Goal: Use online tool/utility: Utilize a website feature to perform a specific function

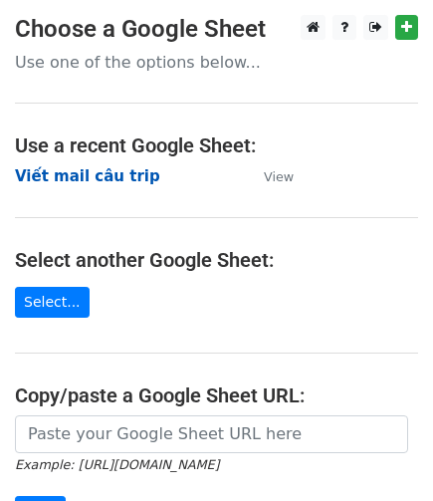
click at [100, 174] on strong "Viết mail câu trip" at bounding box center [87, 176] width 145 height 18
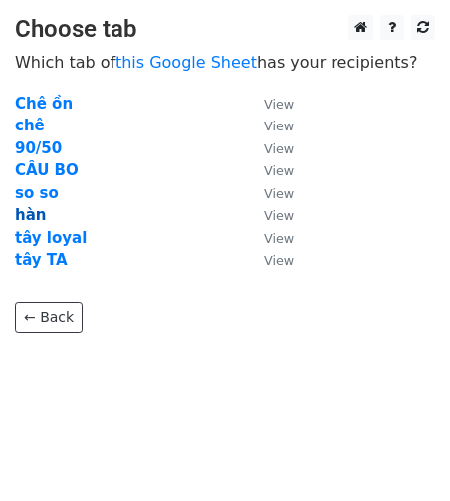
click at [28, 212] on strong "hàn" at bounding box center [30, 215] width 31 height 18
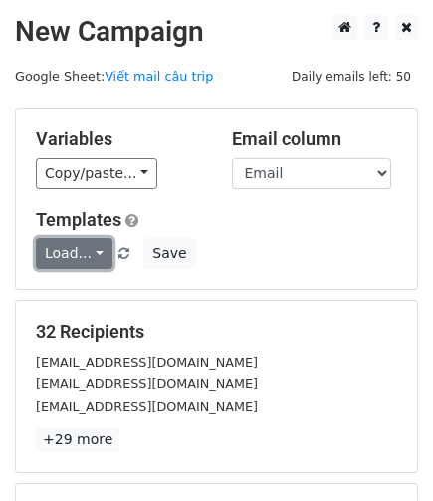
click at [92, 251] on link "Load..." at bounding box center [74, 253] width 77 height 31
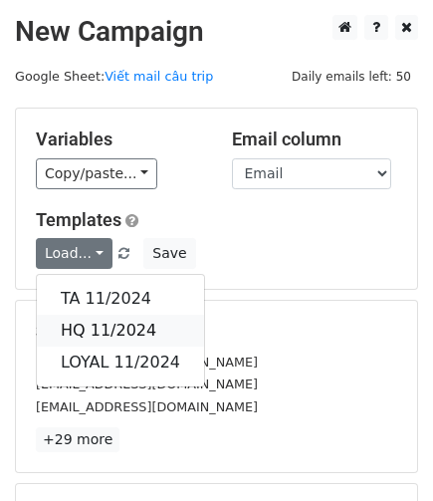
click at [110, 325] on link "HQ 11/2024" at bounding box center [120, 331] width 167 height 32
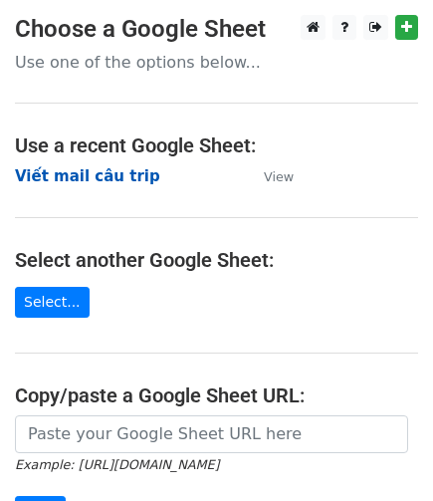
click at [98, 181] on strong "Viết mail câu trip" at bounding box center [87, 176] width 145 height 18
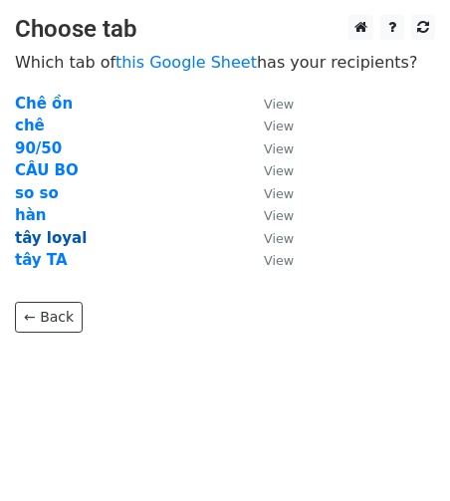
click at [55, 242] on strong "tây loyal" at bounding box center [51, 238] width 72 height 18
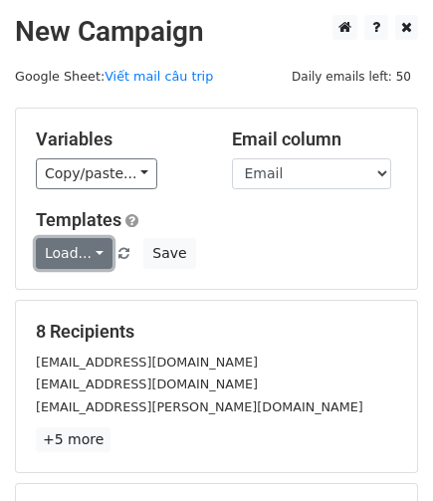
click at [91, 249] on link "Load..." at bounding box center [74, 253] width 77 height 31
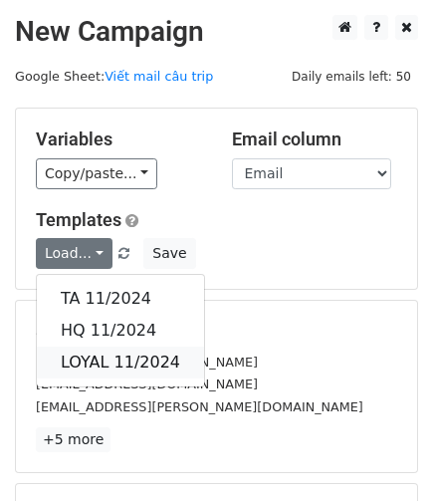
click at [146, 358] on link "LOYAL 11/2024" at bounding box center [120, 363] width 167 height 32
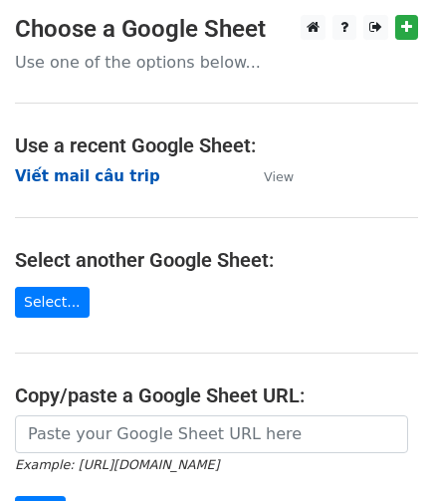
drag, startPoint x: 86, startPoint y: 169, endPoint x: 101, endPoint y: 172, distance: 15.2
click at [86, 170] on strong "Viết mail câu trip" at bounding box center [87, 176] width 145 height 18
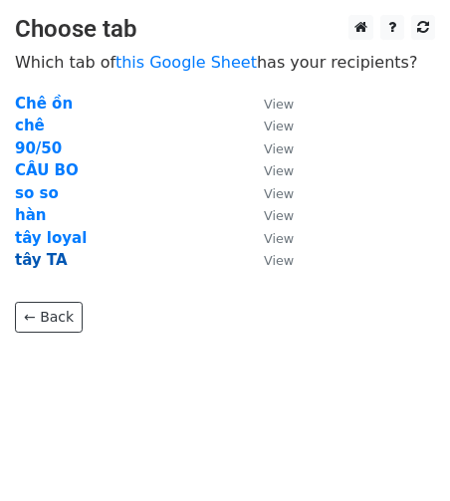
click at [34, 263] on strong "tây TA" at bounding box center [41, 260] width 53 height 18
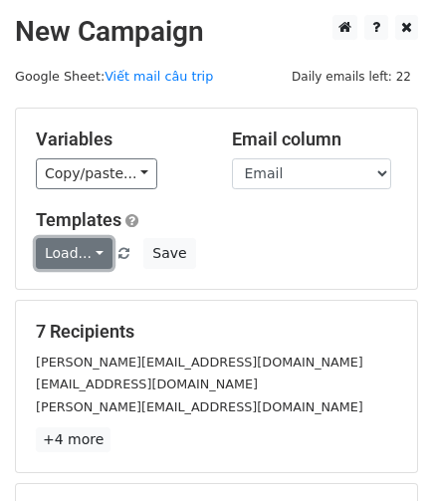
click at [78, 262] on link "Load..." at bounding box center [74, 253] width 77 height 31
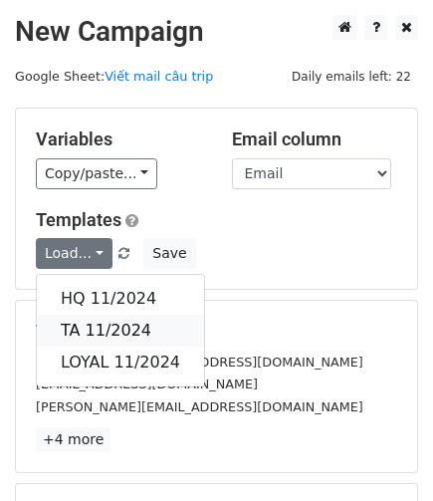
click at [124, 328] on link "TA 11/2024" at bounding box center [120, 331] width 167 height 32
